Goal: Transaction & Acquisition: Subscribe to service/newsletter

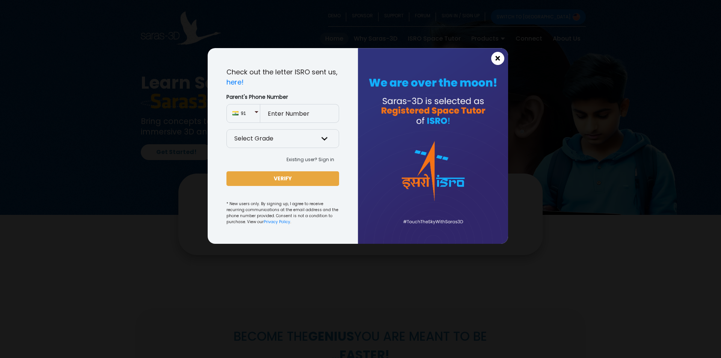
click at [501, 58] on span "×" at bounding box center [498, 59] width 6 height 10
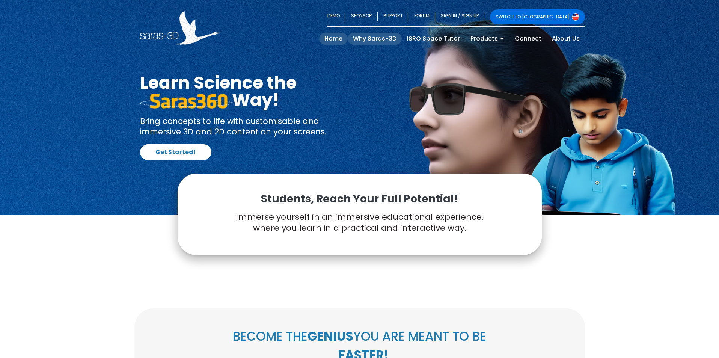
click at [381, 39] on link "Why Saras-3D" at bounding box center [375, 39] width 54 height 12
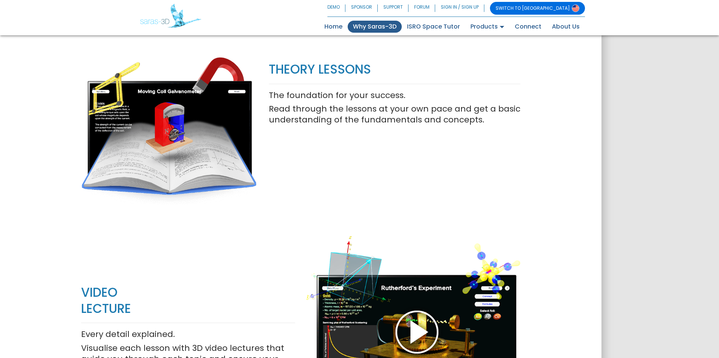
scroll to position [638, 0]
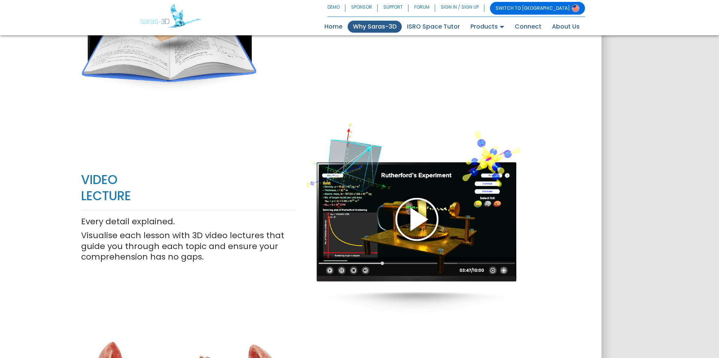
click at [417, 219] on div at bounding box center [413, 219] width 214 height 244
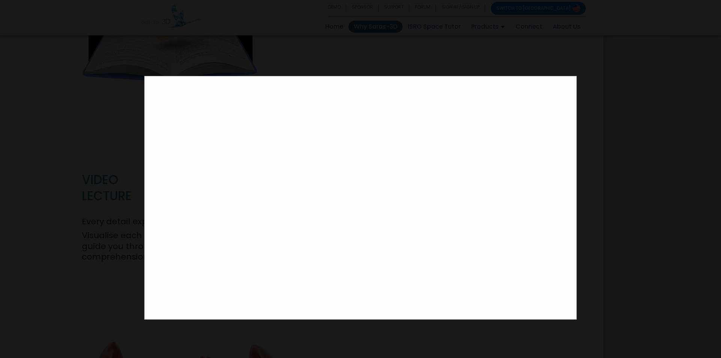
click at [615, 142] on div at bounding box center [360, 179] width 721 height 358
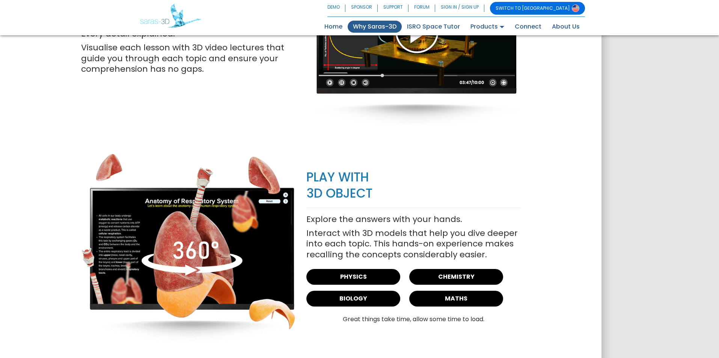
scroll to position [864, 0]
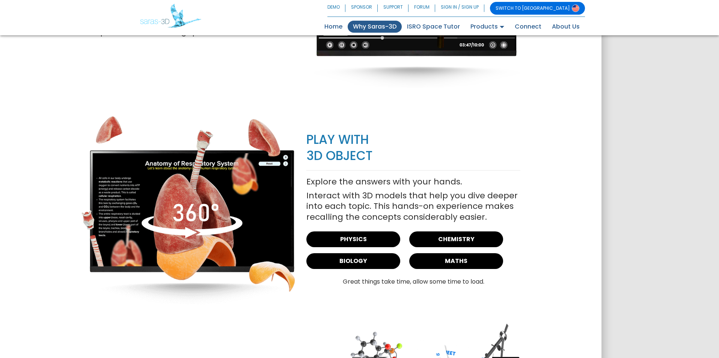
click at [190, 214] on img at bounding box center [188, 210] width 214 height 190
click at [353, 263] on link "BIOLOGY" at bounding box center [353, 261] width 94 height 16
click at [448, 261] on link "MATHS" at bounding box center [456, 261] width 94 height 16
click at [356, 243] on link "PHYSICS" at bounding box center [353, 239] width 94 height 16
click at [466, 242] on link "CHEMISTRY" at bounding box center [456, 239] width 94 height 16
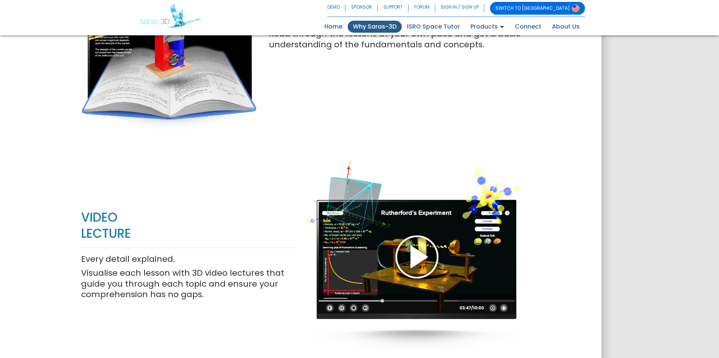
scroll to position [638, 0]
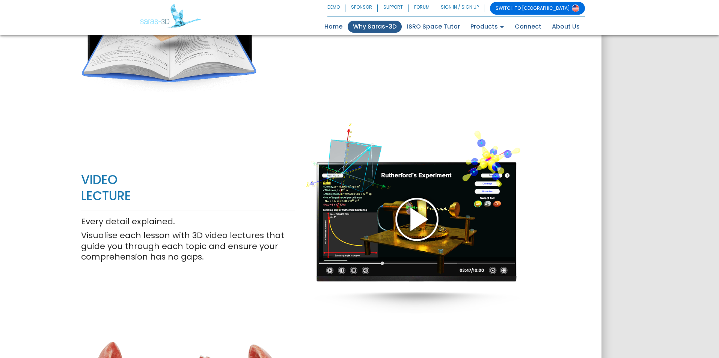
click at [423, 218] on div at bounding box center [413, 219] width 214 height 244
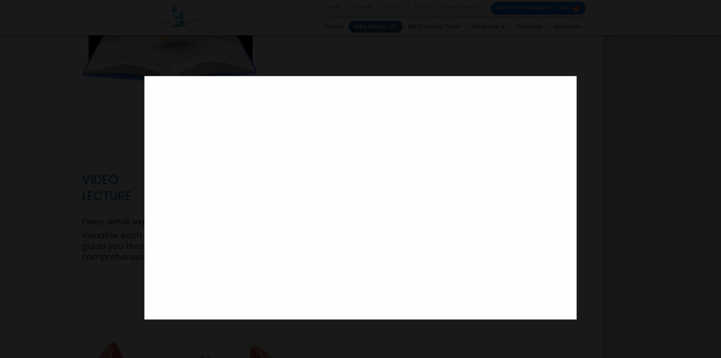
click at [569, 56] on div at bounding box center [360, 179] width 721 height 358
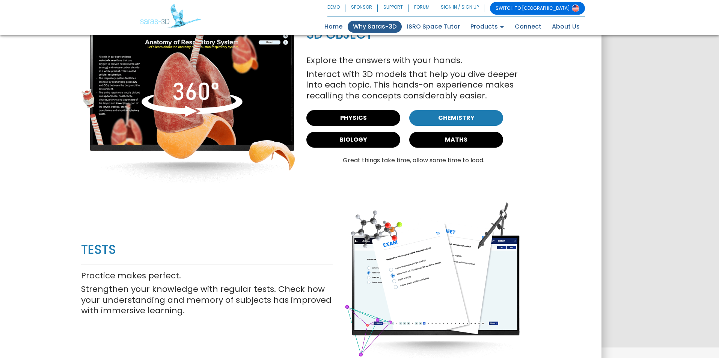
scroll to position [982, 0]
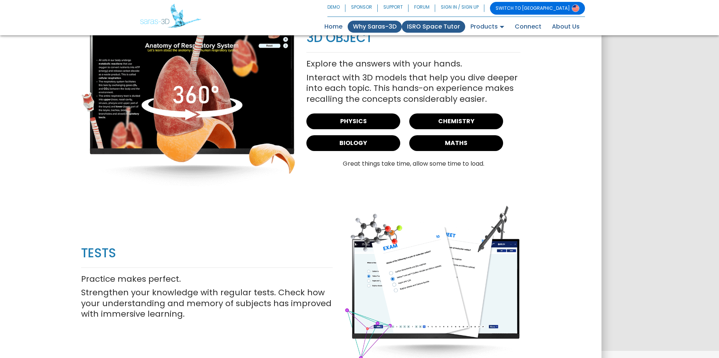
click at [444, 25] on link "ISRO Space Tutor" at bounding box center [433, 27] width 63 height 12
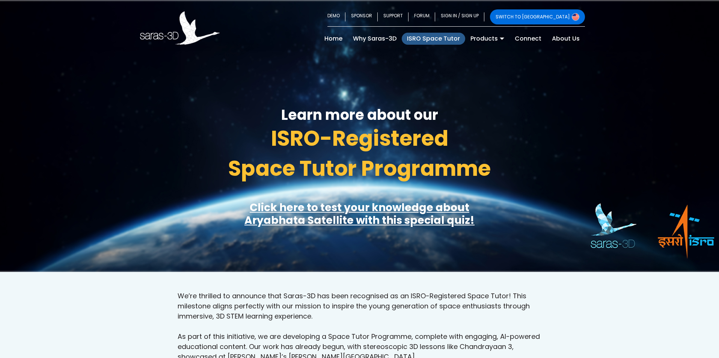
click at [345, 212] on link "Click here to test your knowledge about Aryabhata Satellite with this special q…" at bounding box center [360, 213] width 230 height 27
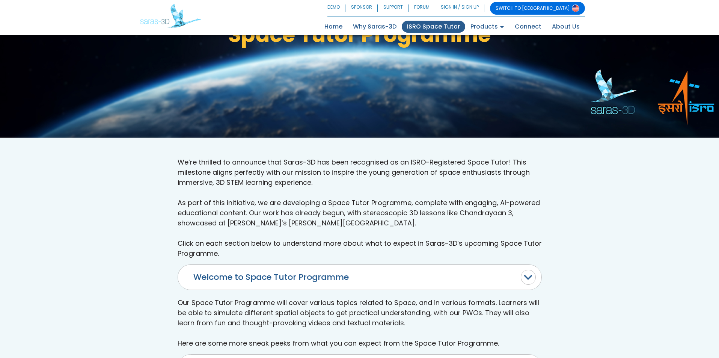
scroll to position [123, 0]
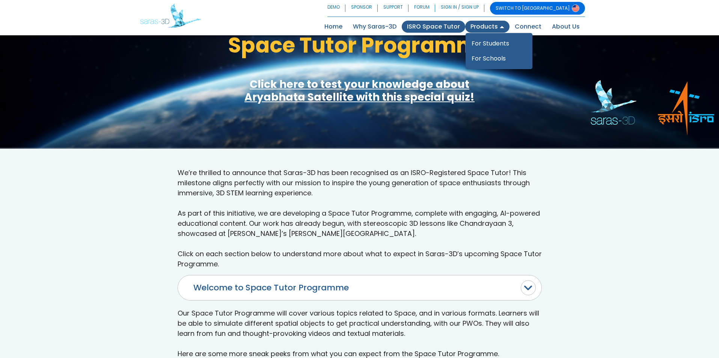
click at [495, 27] on link "Products" at bounding box center [487, 27] width 44 height 12
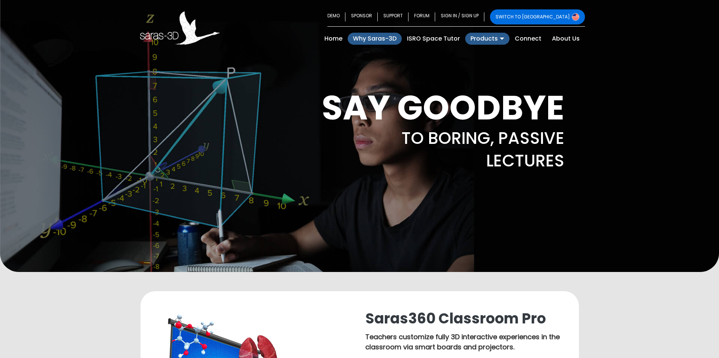
click at [373, 38] on link "Why Saras-3D" at bounding box center [375, 39] width 54 height 12
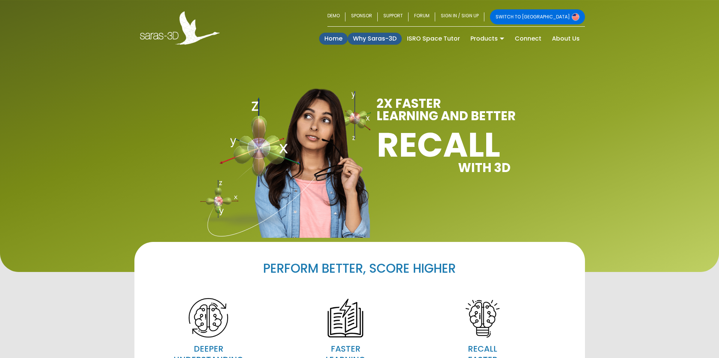
click at [335, 38] on link "Home (current)" at bounding box center [333, 39] width 29 height 12
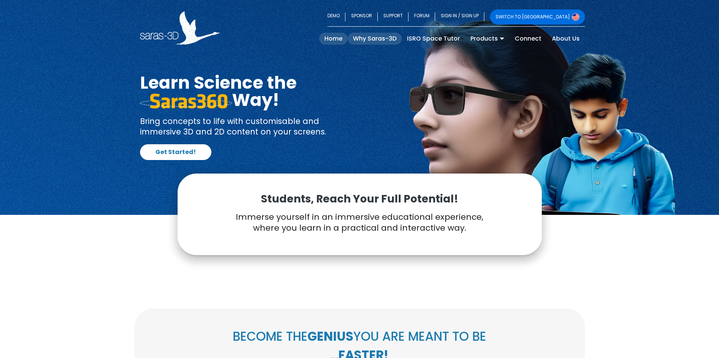
click at [374, 38] on link "Why Saras-3D" at bounding box center [375, 39] width 54 height 12
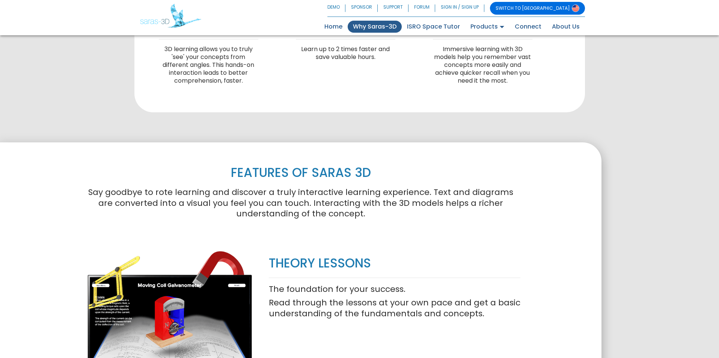
scroll to position [451, 0]
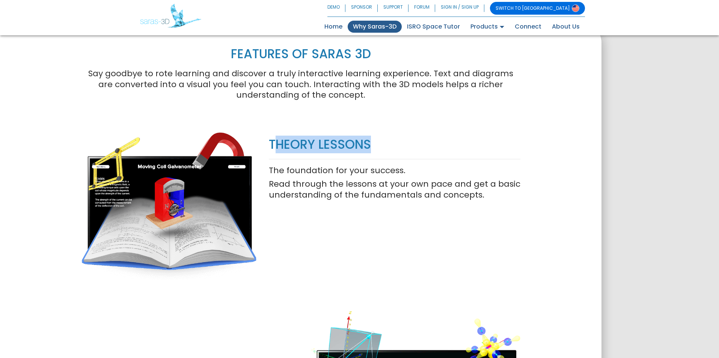
drag, startPoint x: 274, startPoint y: 143, endPoint x: 403, endPoint y: 143, distance: 128.5
click at [403, 143] on p "THEORY LESSONS" at bounding box center [395, 145] width 252 height 16
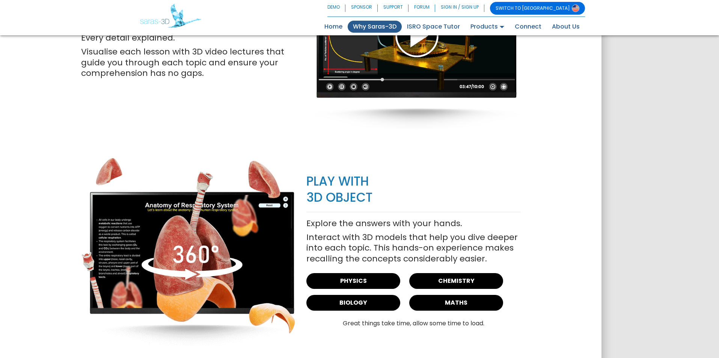
scroll to position [756, 0]
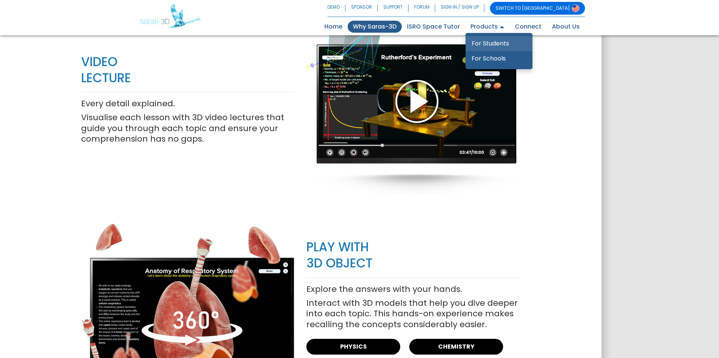
click at [494, 42] on link "For Students" at bounding box center [499, 43] width 67 height 15
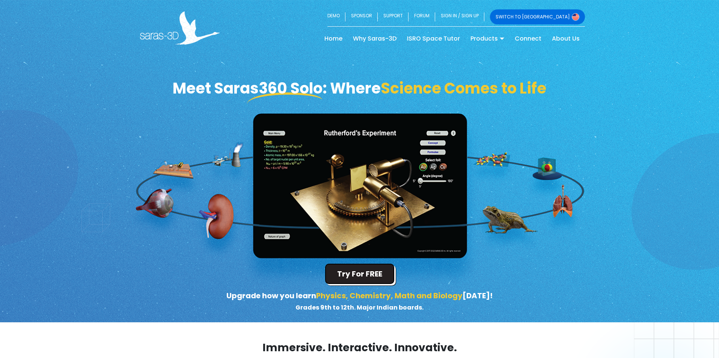
click at [374, 273] on button "Try For FREE" at bounding box center [359, 274] width 69 height 20
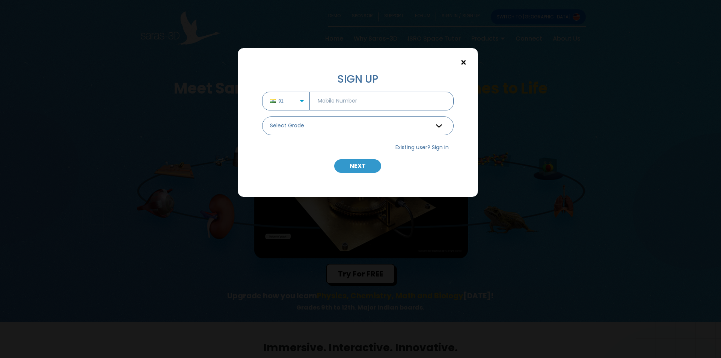
click at [462, 62] on span "×" at bounding box center [463, 63] width 6 height 10
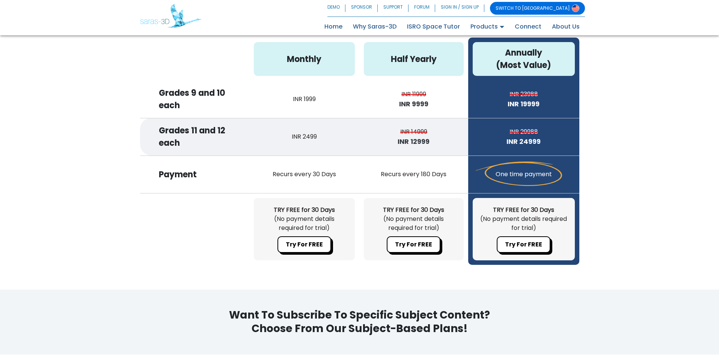
scroll to position [2066, 0]
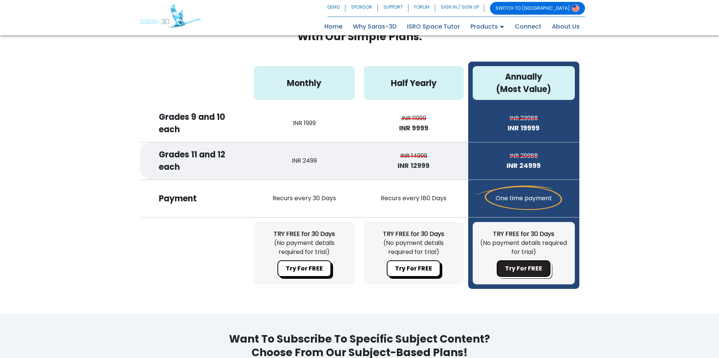
click at [535, 261] on button "Try For FREE" at bounding box center [524, 268] width 54 height 17
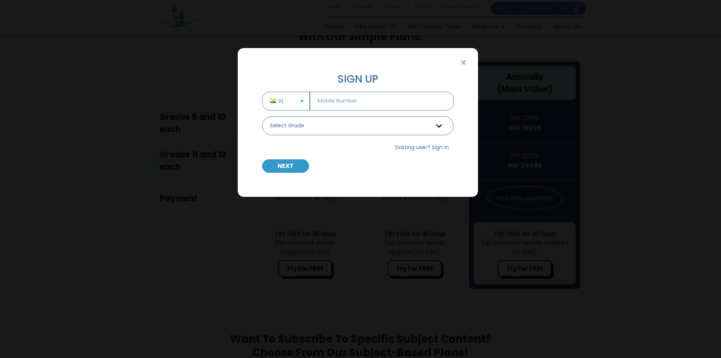
click at [347, 101] on input "text" at bounding box center [382, 101] width 144 height 19
type input "9106647562"
click at [340, 128] on select "Select Grade Grade 9 th Grade 10 th Grade 11 th Grade 12 th" at bounding box center [358, 125] width 192 height 19
select select "10"
click at [262, 116] on select "Select Grade Grade 9 th Grade 10 th Grade 11 th Grade 12 th" at bounding box center [358, 125] width 192 height 19
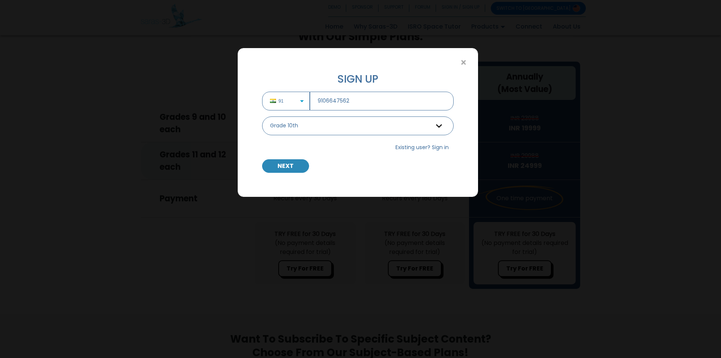
click at [299, 163] on button "NEXT" at bounding box center [285, 166] width 47 height 14
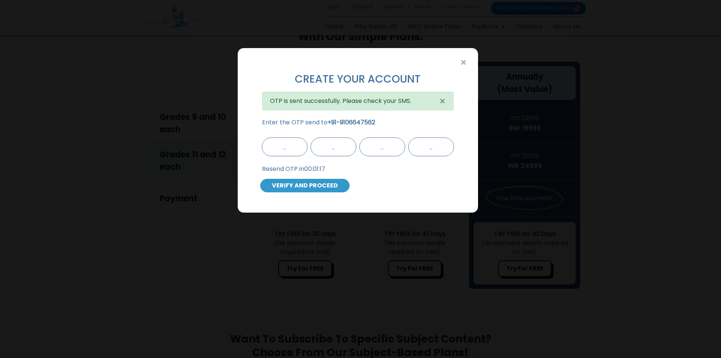
click at [293, 146] on input "text" at bounding box center [285, 146] width 46 height 19
type input "6"
type input "8"
type input "6"
type input "5"
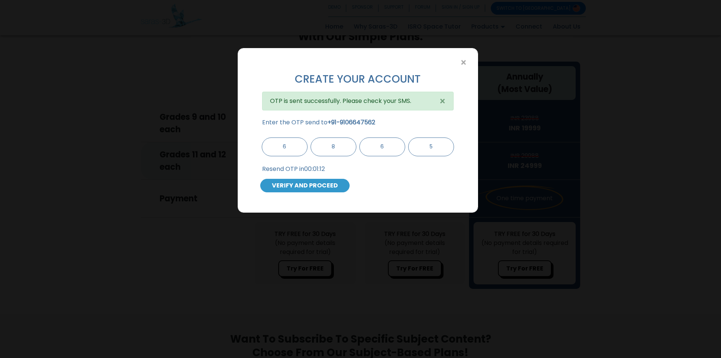
click at [323, 187] on button "VERIFY AND PROCEED" at bounding box center [304, 186] width 89 height 14
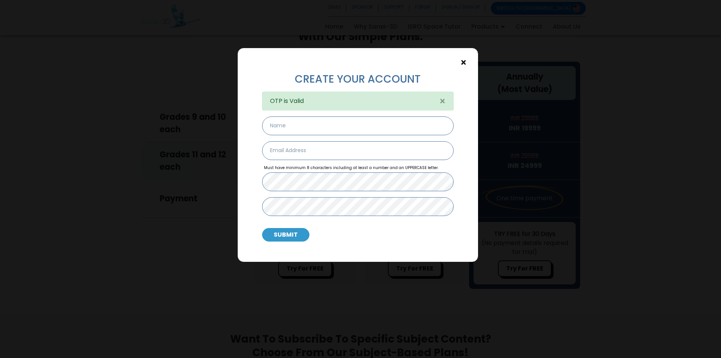
click at [464, 65] on span "×" at bounding box center [463, 63] width 6 height 10
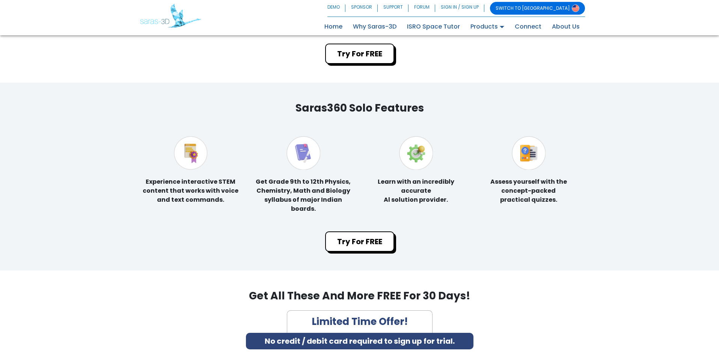
scroll to position [1502, 0]
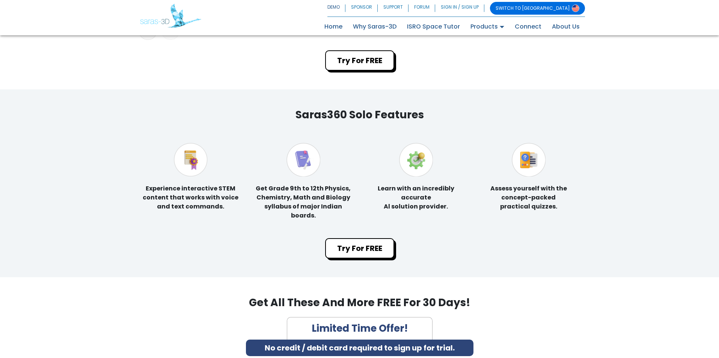
click at [346, 9] on link "DEMO" at bounding box center [337, 8] width 18 height 13
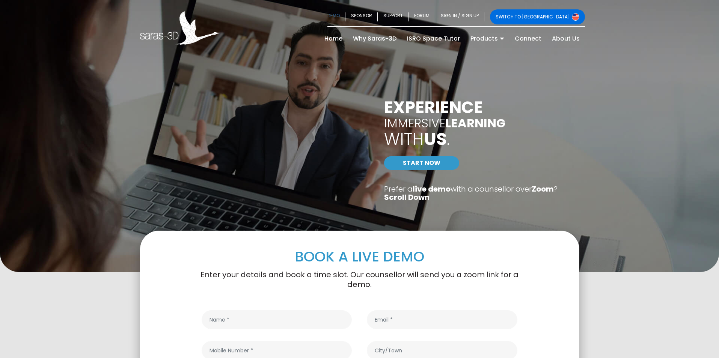
click at [550, 14] on link "SWITCH TO [GEOGRAPHIC_DATA]" at bounding box center [537, 16] width 95 height 15
